Goal: Information Seeking & Learning: Learn about a topic

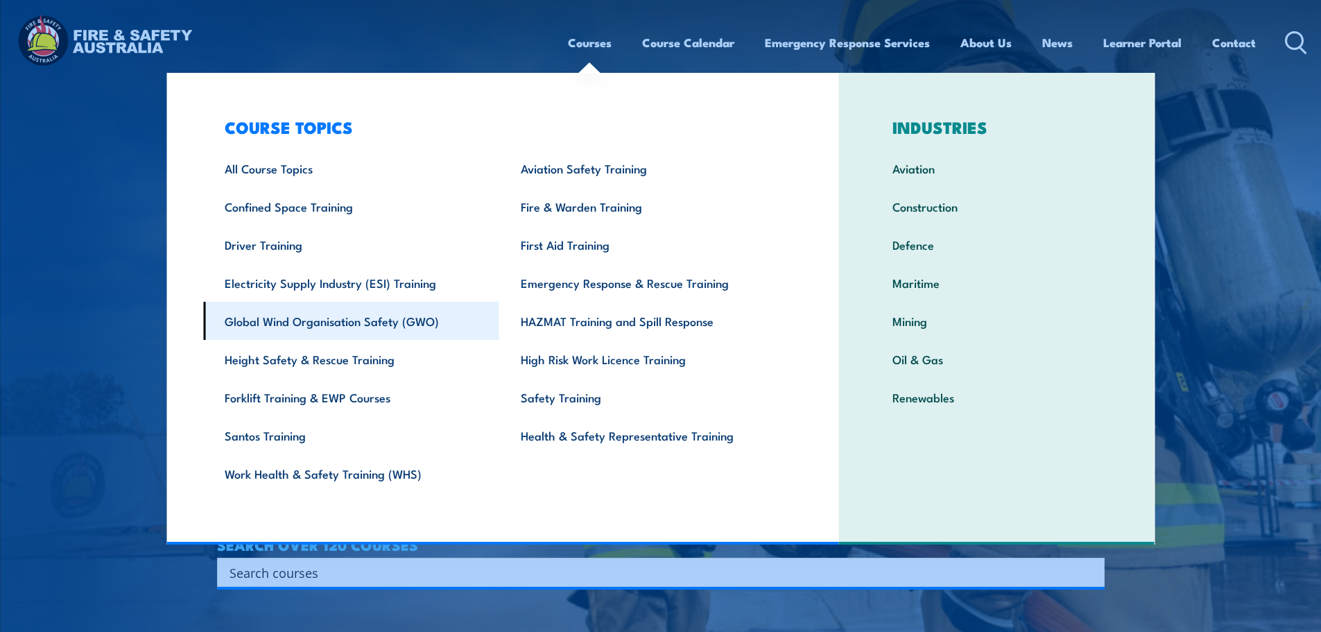
click at [372, 316] on link "Global Wind Organisation Safety (GWO)" at bounding box center [351, 321] width 296 height 38
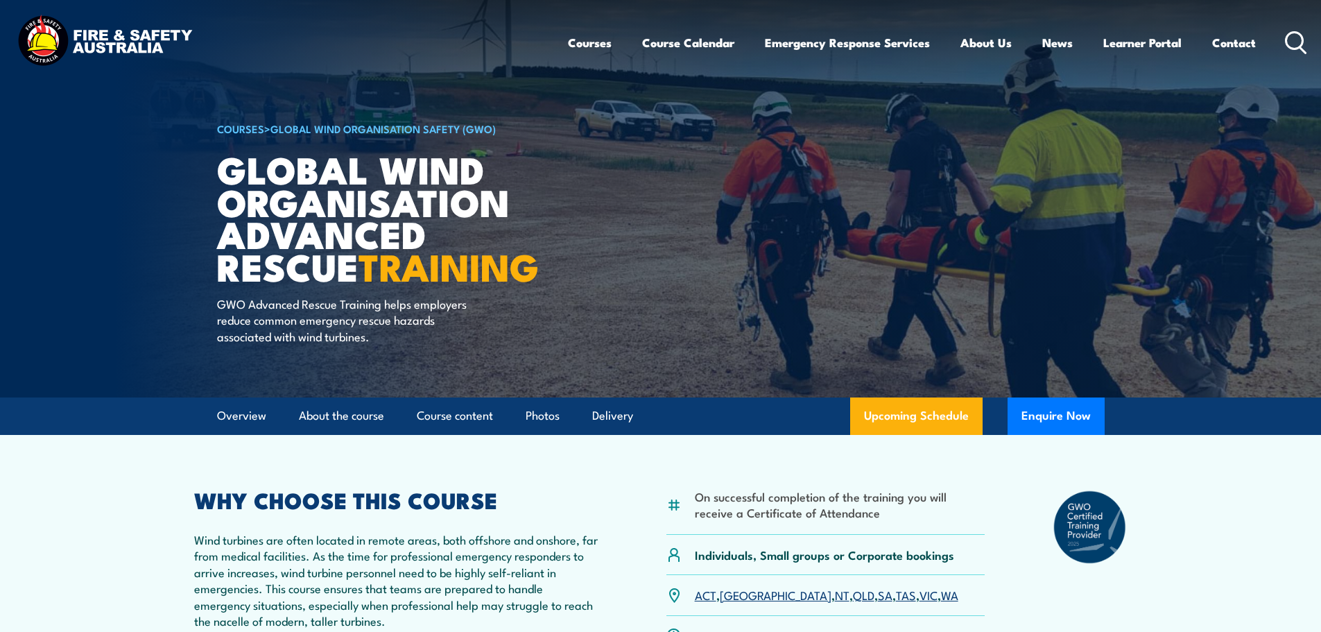
click at [116, 46] on img at bounding box center [105, 42] width 182 height 60
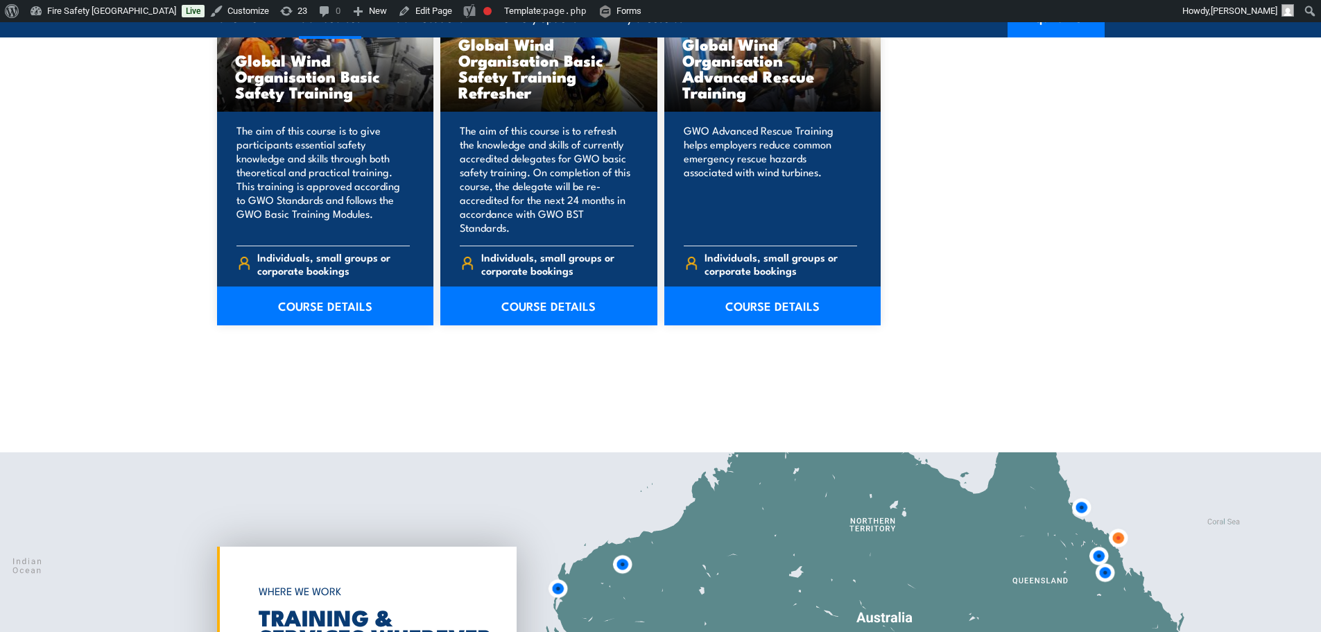
scroll to position [947, 0]
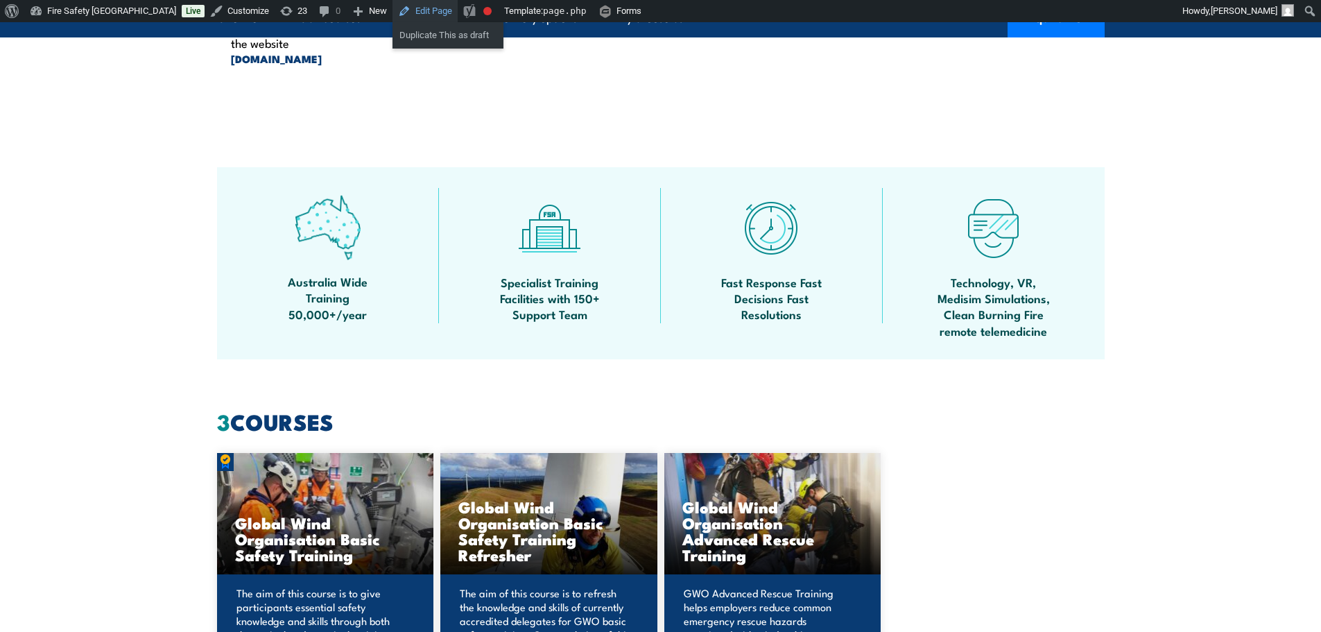
click at [393, 6] on link "Edit Page" at bounding box center [425, 11] width 65 height 22
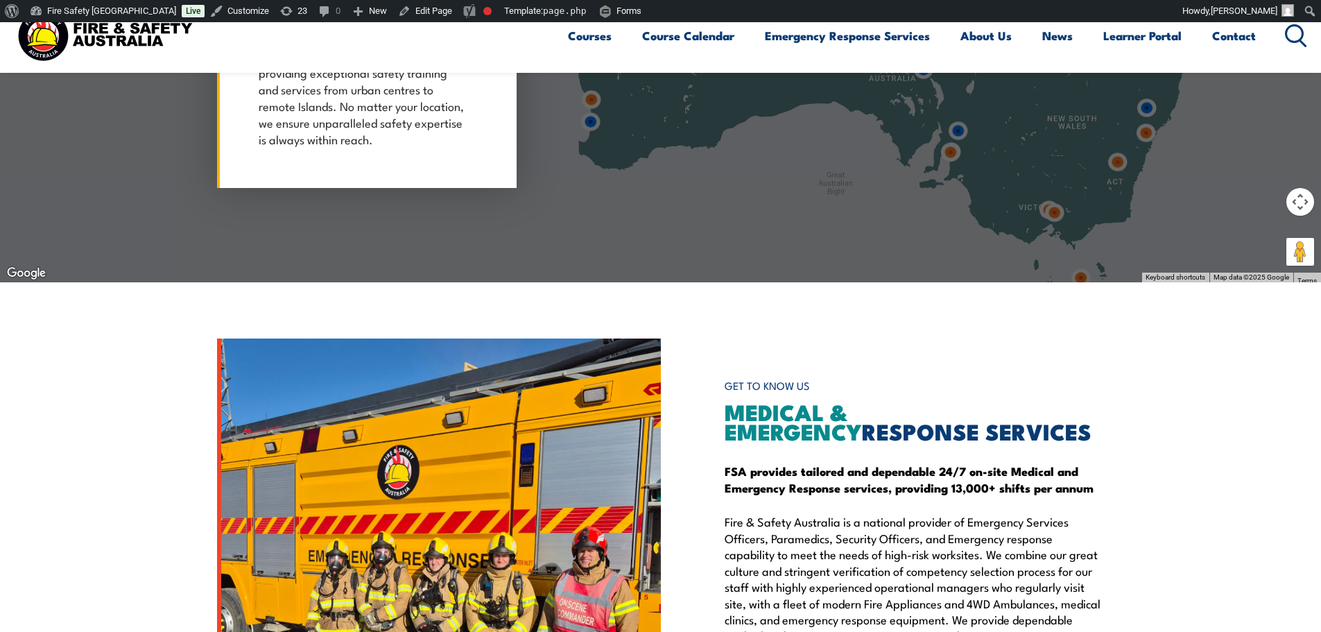
scroll to position [1850, 0]
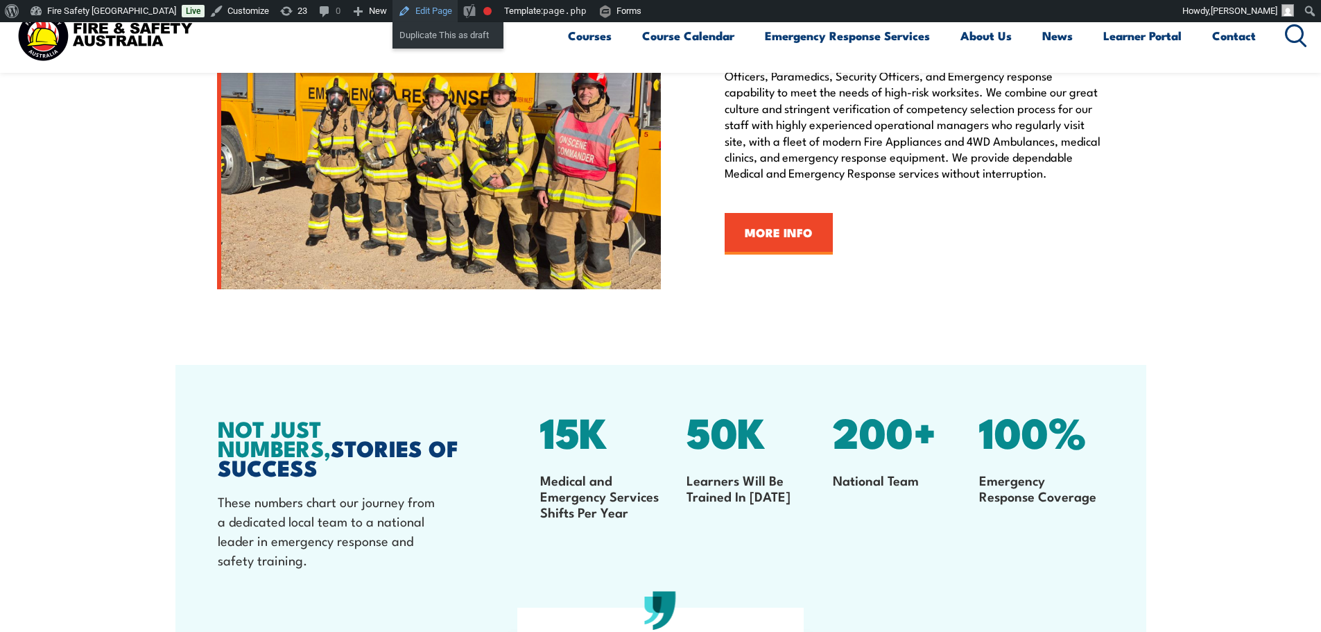
click at [393, 18] on link "Edit Page" at bounding box center [425, 11] width 65 height 22
